Goal: Task Accomplishment & Management: Complete application form

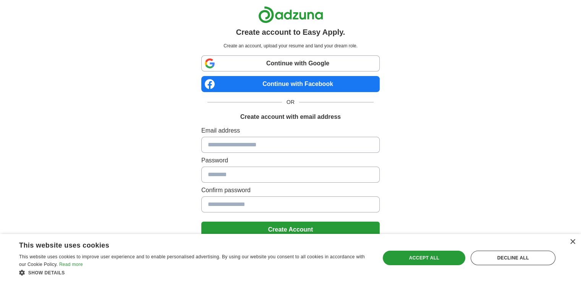
scroll to position [24, 0]
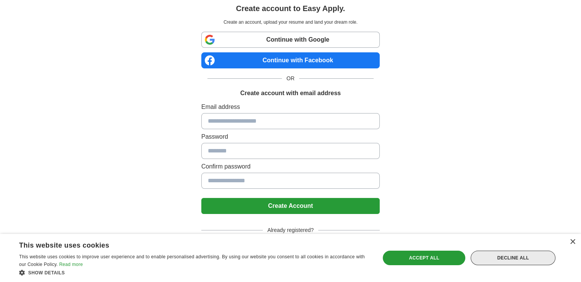
click at [506, 255] on div "Decline all" at bounding box center [513, 258] width 85 height 15
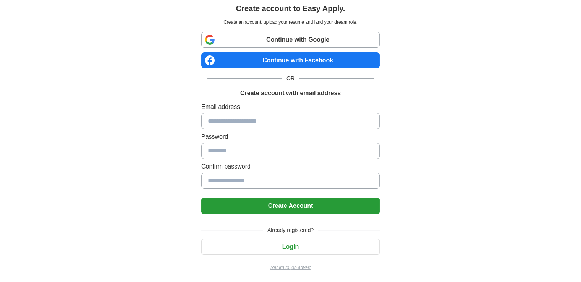
click at [288, 249] on button "Login" at bounding box center [290, 247] width 178 height 16
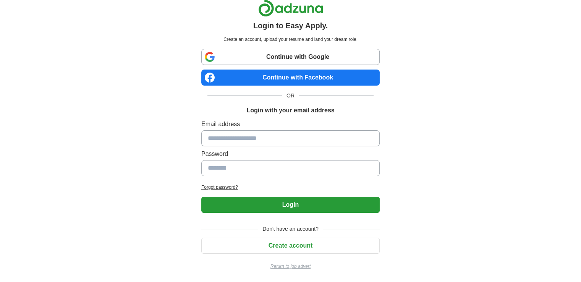
scroll to position [6, 0]
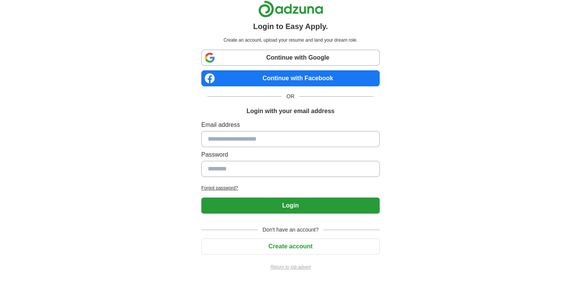
click at [274, 143] on input at bounding box center [290, 139] width 178 height 16
type input "**********"
click at [258, 169] on input at bounding box center [290, 169] width 178 height 16
click at [258, 172] on input at bounding box center [290, 169] width 178 height 16
click at [292, 249] on button "Create account" at bounding box center [290, 246] width 178 height 16
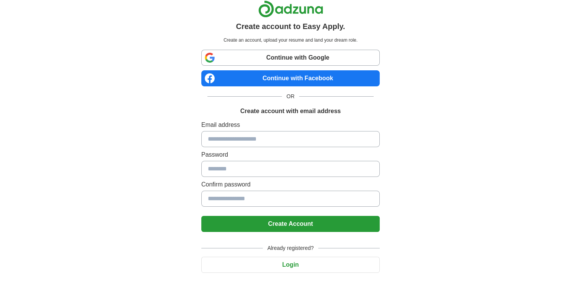
click at [303, 133] on input at bounding box center [290, 139] width 178 height 16
type input "**********"
click at [271, 174] on input at bounding box center [290, 169] width 178 height 16
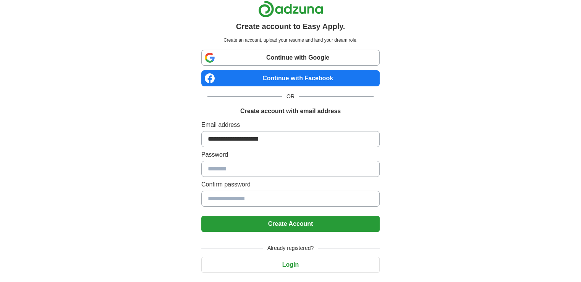
drag, startPoint x: 271, startPoint y: 174, endPoint x: 249, endPoint y: 171, distance: 22.0
click at [249, 171] on input at bounding box center [290, 169] width 178 height 16
type input "**********"
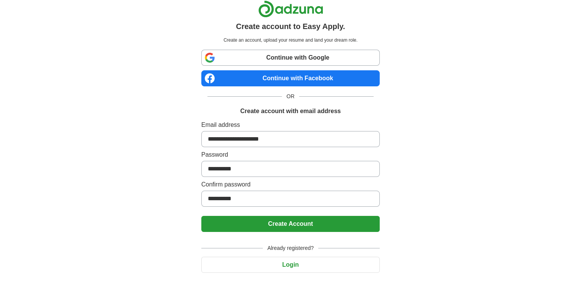
click at [201, 216] on button "Create Account" at bounding box center [290, 224] width 178 height 16
